Goal: Information Seeking & Learning: Learn about a topic

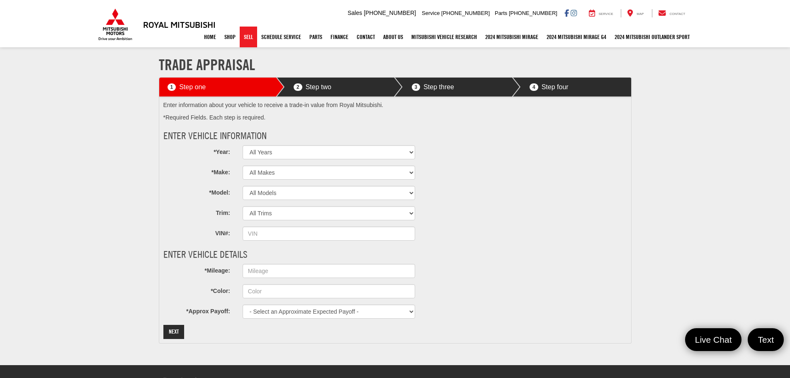
drag, startPoint x: 248, startPoint y: 39, endPoint x: 270, endPoint y: 156, distance: 118.5
click at [248, 39] on link "Sell" at bounding box center [248, 37] width 17 height 21
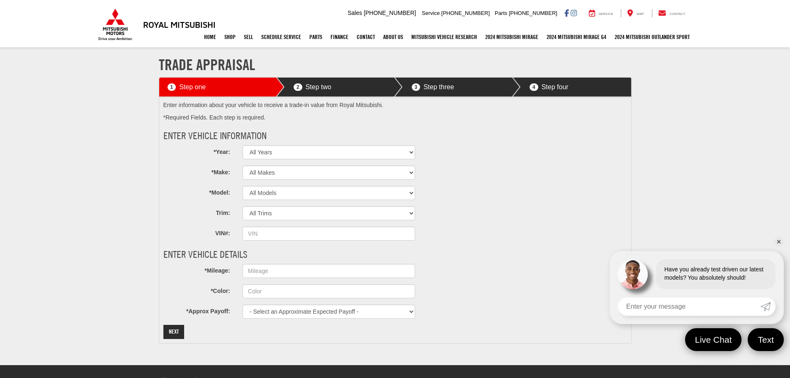
drag, startPoint x: 779, startPoint y: 242, endPoint x: 735, endPoint y: 235, distance: 44.5
click at [779, 241] on link "✕" at bounding box center [779, 242] width 10 height 10
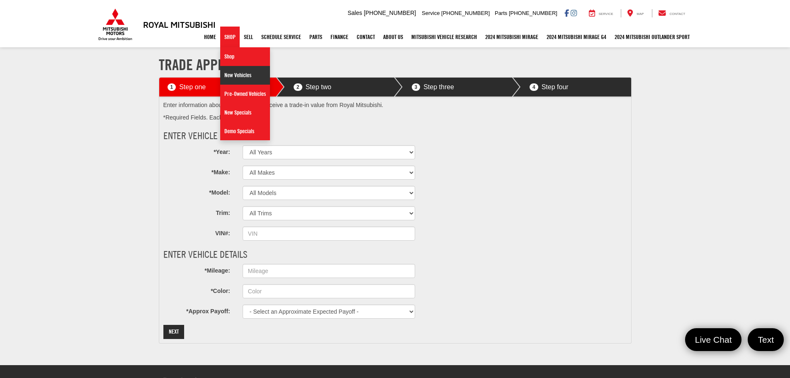
click at [237, 80] on link "New Vehicles" at bounding box center [245, 75] width 50 height 19
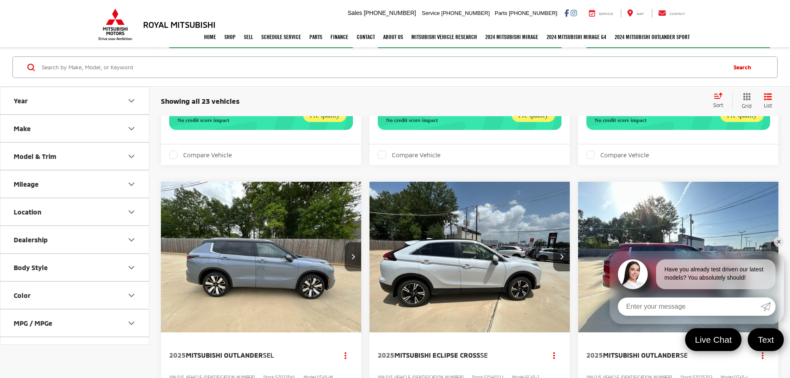
scroll to position [456, 0]
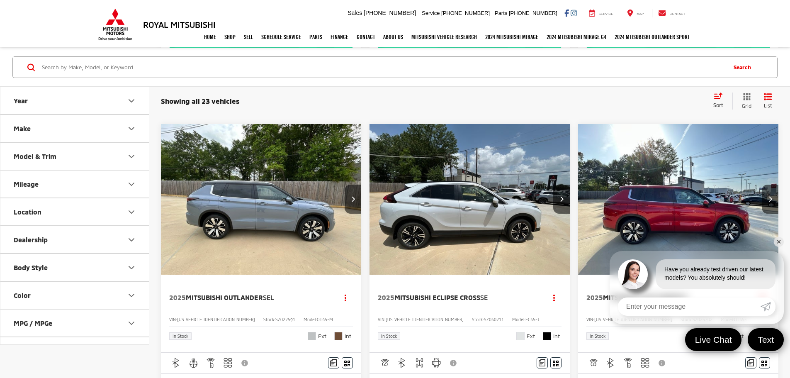
drag, startPoint x: 442, startPoint y: 170, endPoint x: 238, endPoint y: 300, distance: 241.3
click at [578, 170] on img "2025 Mitsubishi Outlander SE 0" at bounding box center [679, 199] width 202 height 151
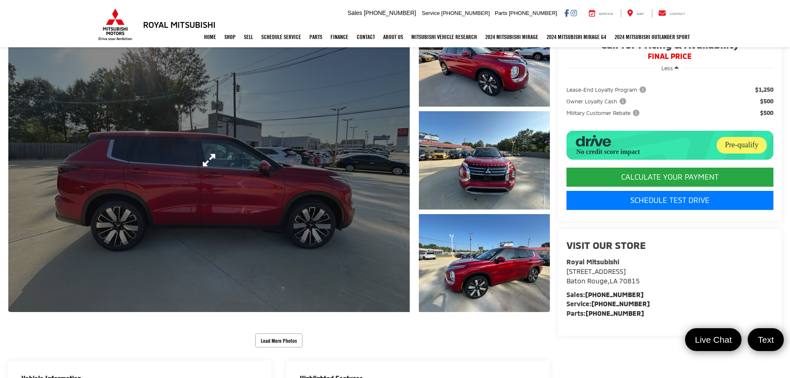
scroll to position [41, 0]
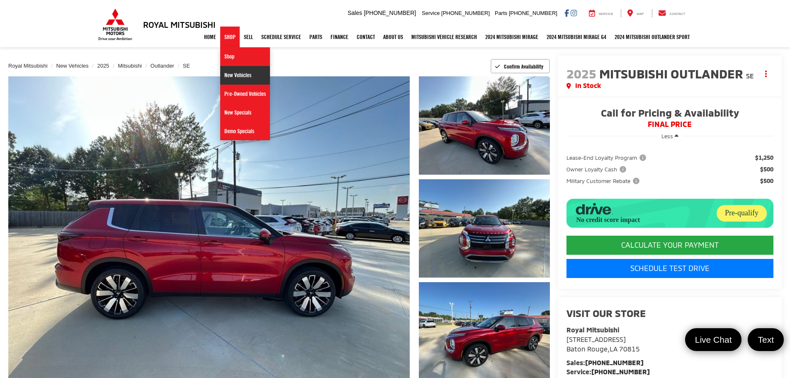
click at [226, 74] on link "New Vehicles" at bounding box center [245, 75] width 50 height 19
